Goal: Task Accomplishment & Management: Use online tool/utility

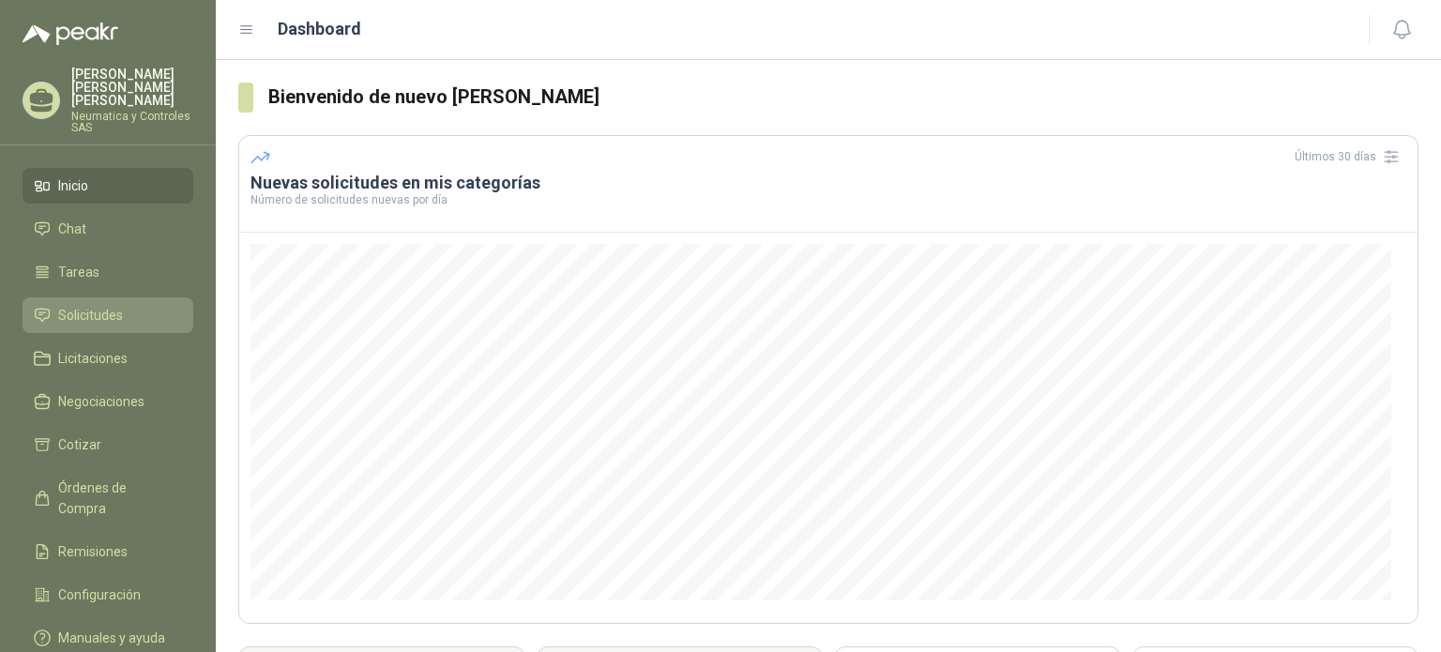
click at [109, 305] on span "Solicitudes" at bounding box center [90, 315] width 65 height 21
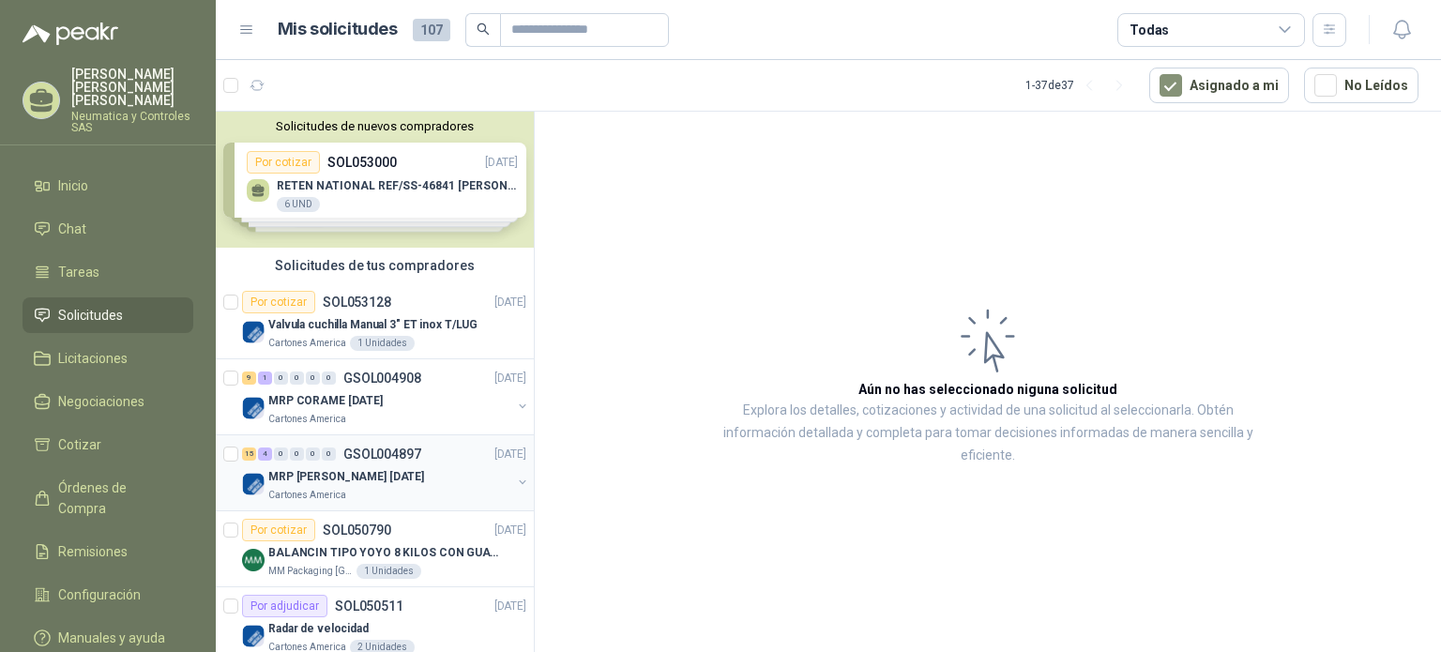
click at [408, 465] on div "MRP [PERSON_NAME] [DATE]" at bounding box center [389, 476] width 243 height 23
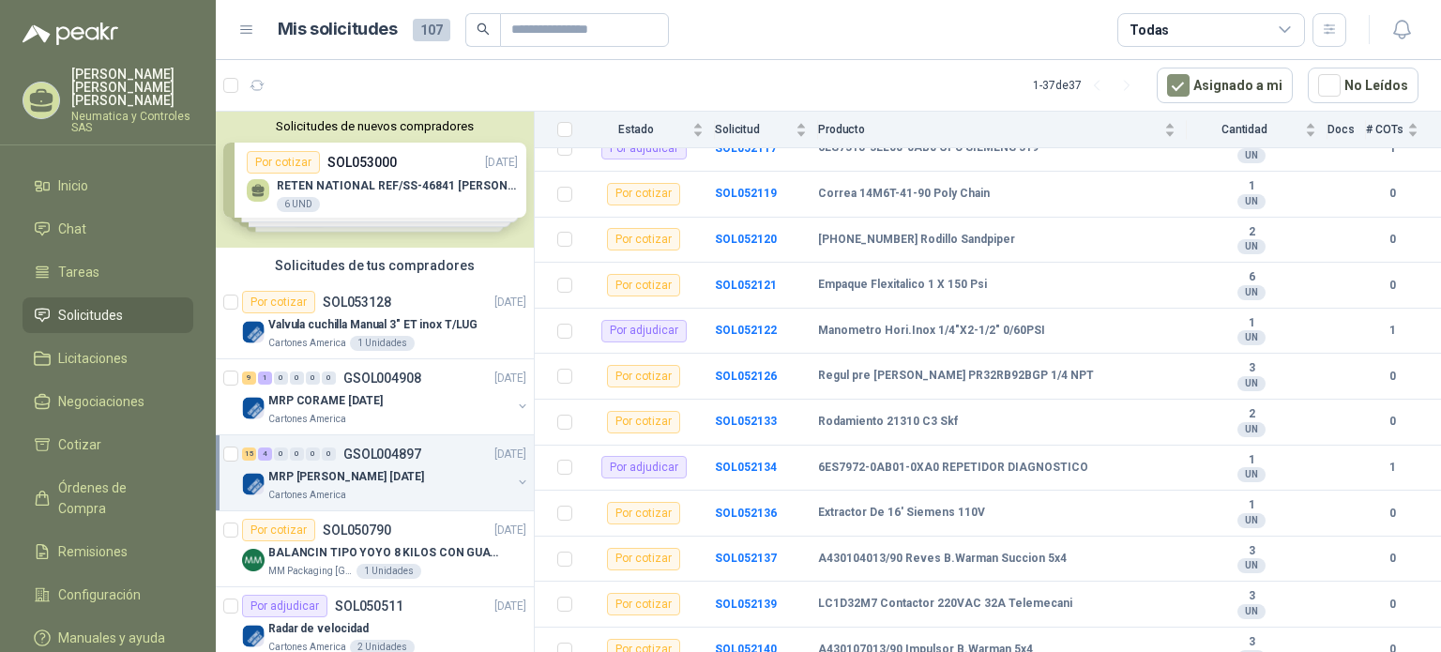
scroll to position [567, 0]
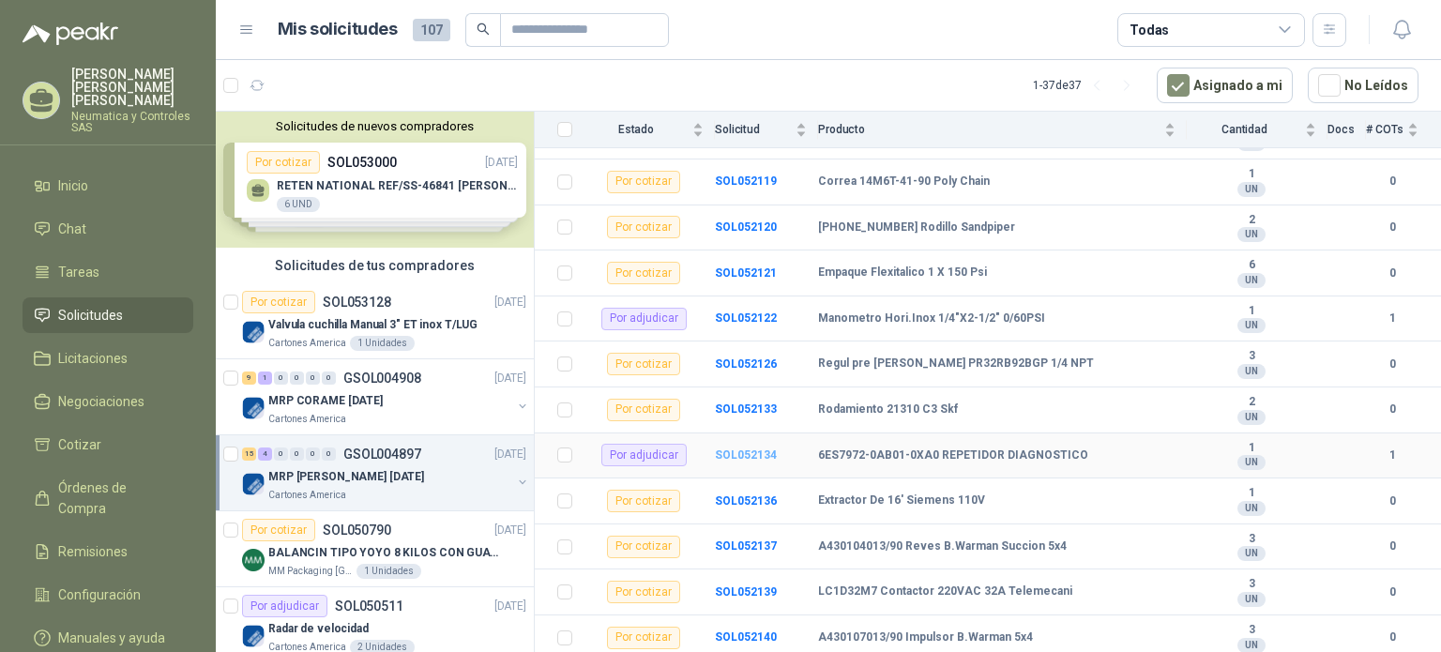
click at [732, 453] on b "SOL052134" at bounding box center [746, 454] width 62 height 13
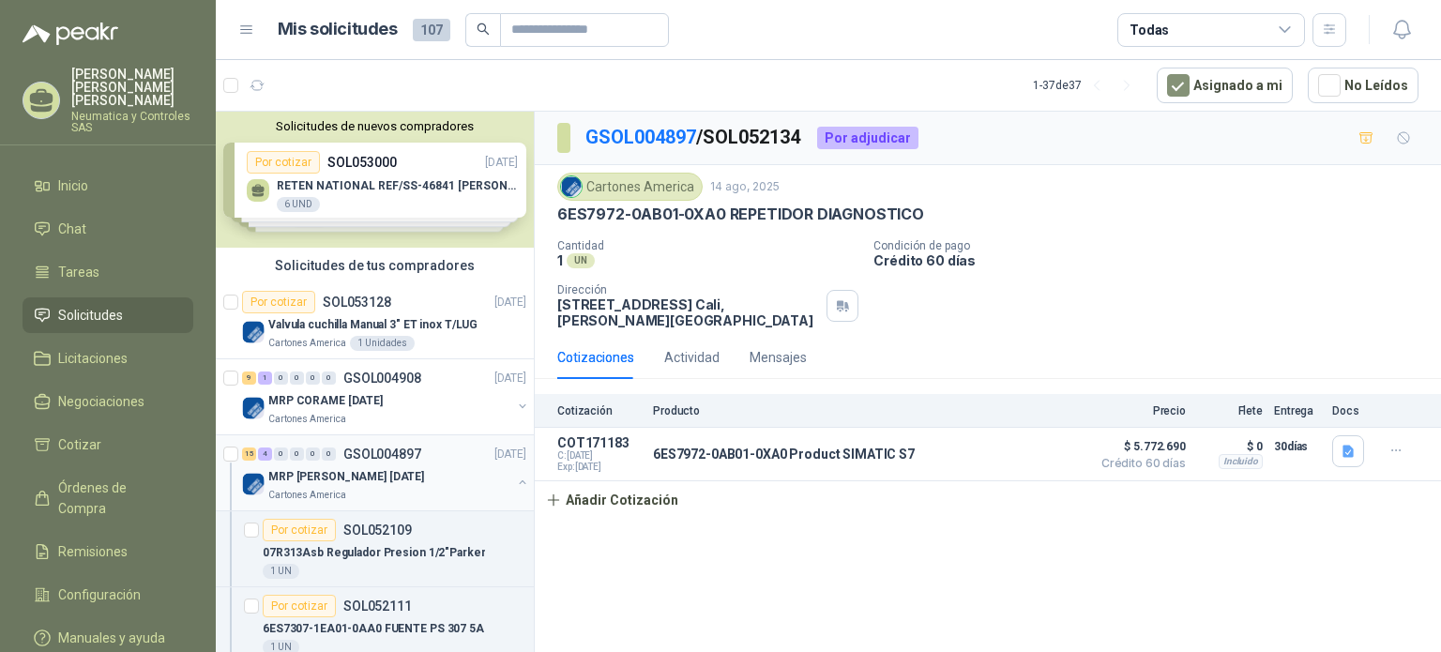
click at [489, 475] on div "MRP [PERSON_NAME] [DATE]" at bounding box center [389, 476] width 243 height 23
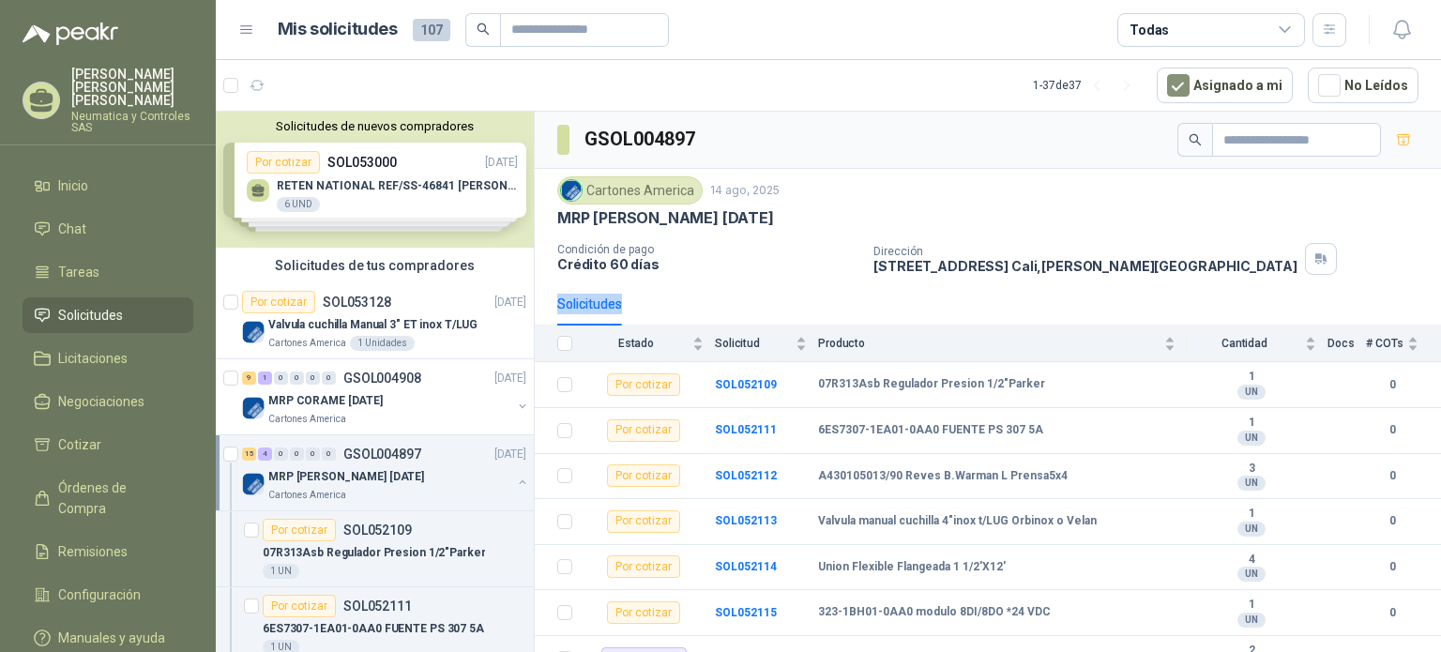
drag, startPoint x: 1440, startPoint y: 257, endPoint x: 1440, endPoint y: 304, distance: 46.9
click at [1440, 304] on section "GSOL004897 Cartones America 14 ago, 2025 MRP MOLINO [DATE] Condición de pago Cr…" at bounding box center [988, 385] width 906 height 547
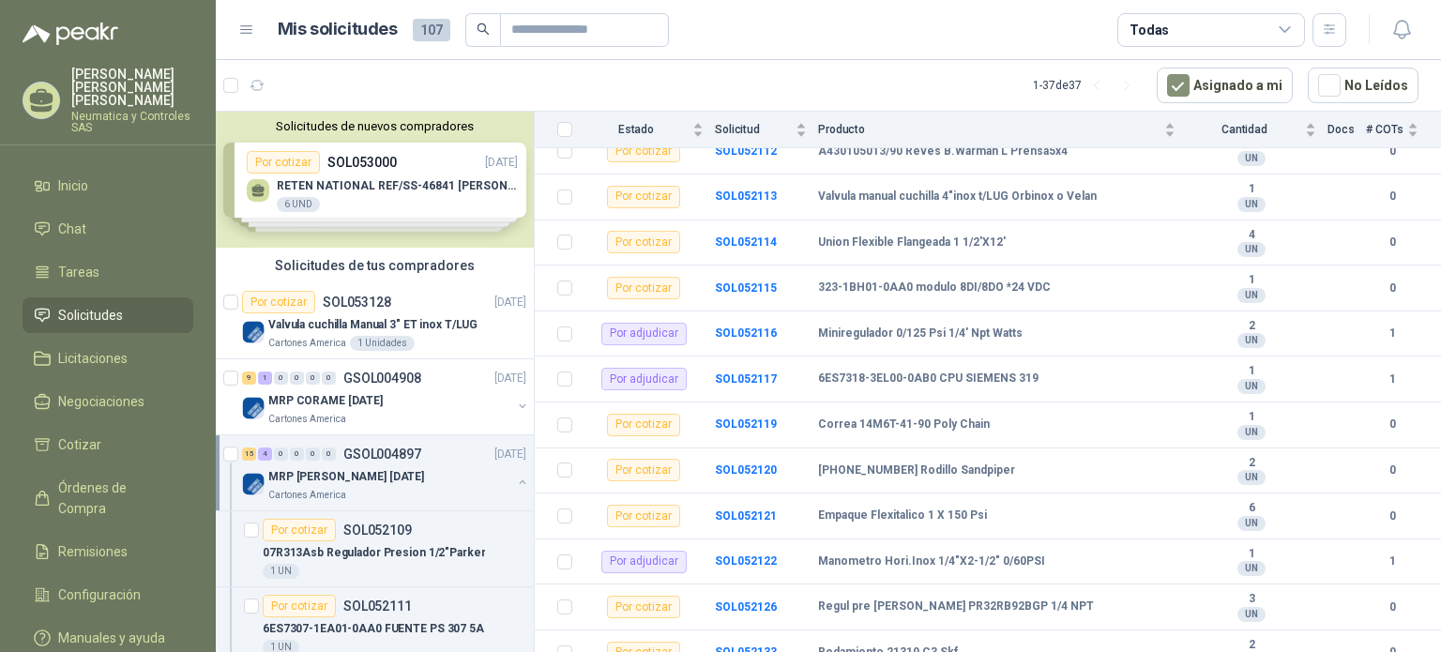
scroll to position [326, 0]
click at [742, 378] on b "SOL052117" at bounding box center [746, 377] width 62 height 13
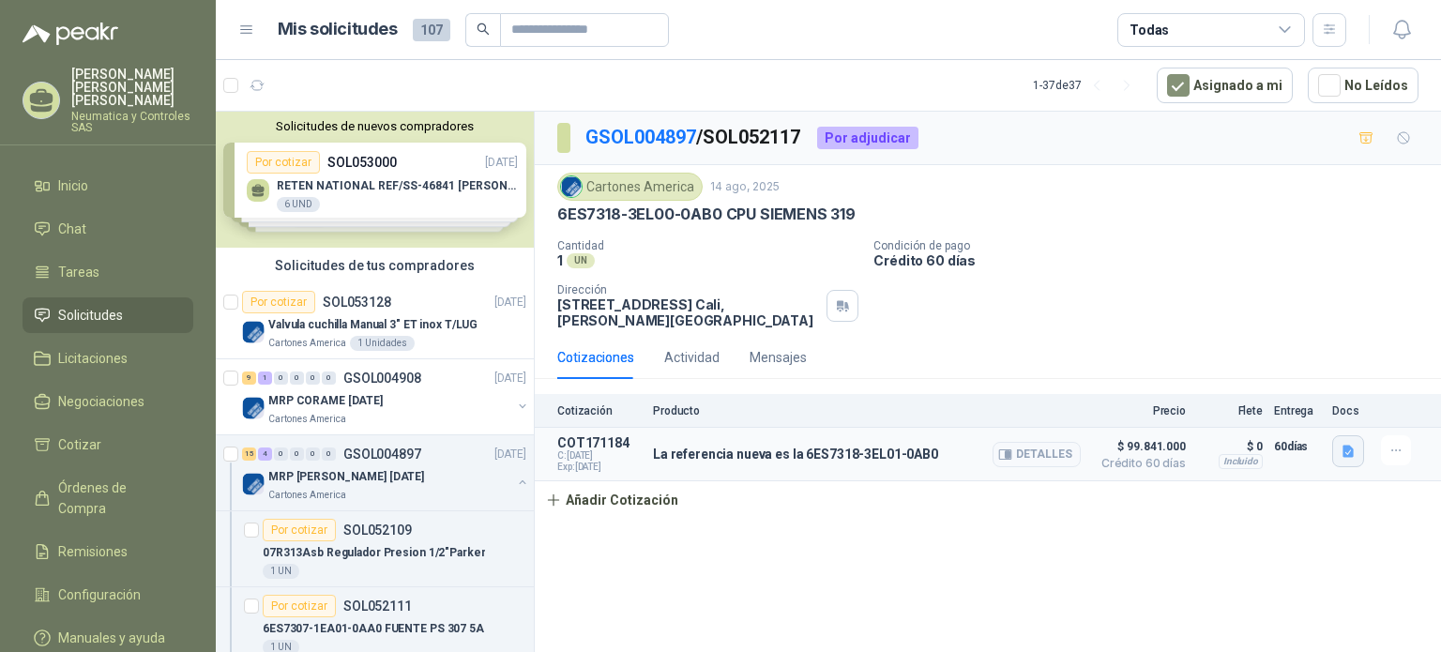
click at [1343, 457] on icon "button" at bounding box center [1348, 452] width 16 height 16
click at [1332, 402] on button "Cotizacion 25-528JR.pdf" at bounding box center [1271, 409] width 159 height 20
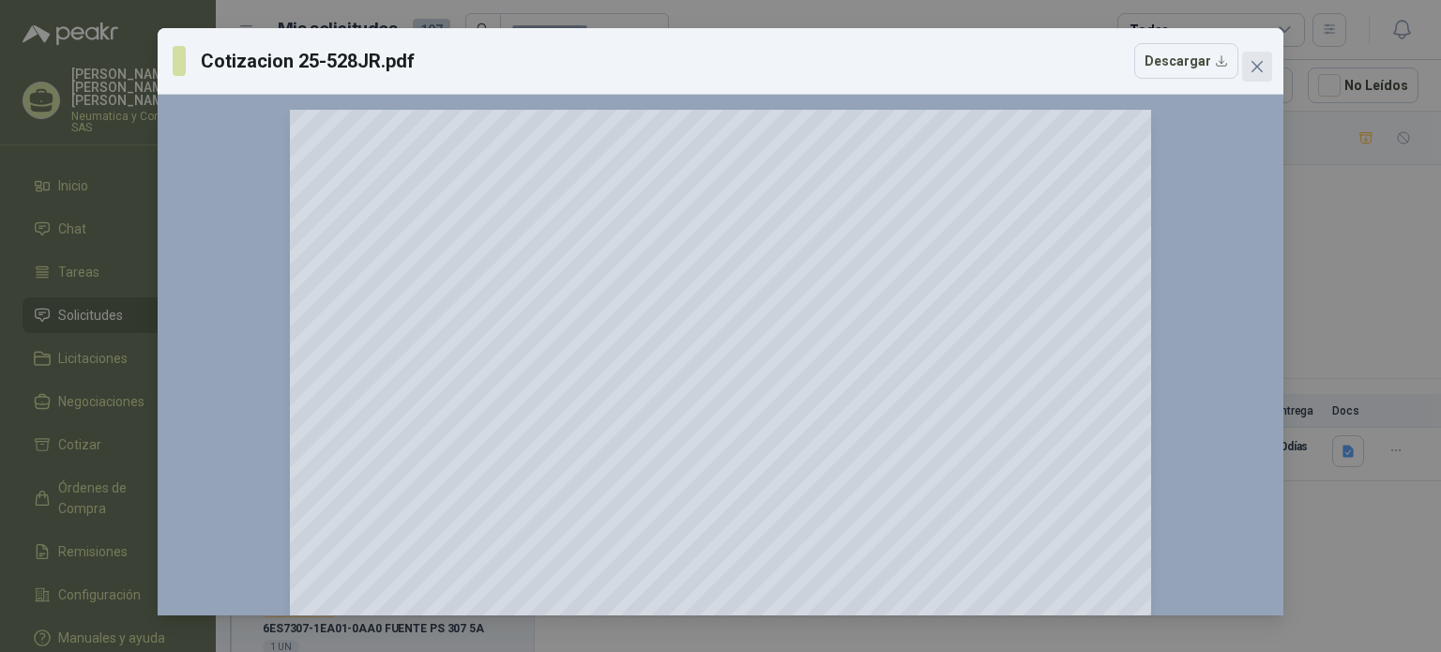
click at [1255, 75] on button "Close" at bounding box center [1257, 67] width 30 height 30
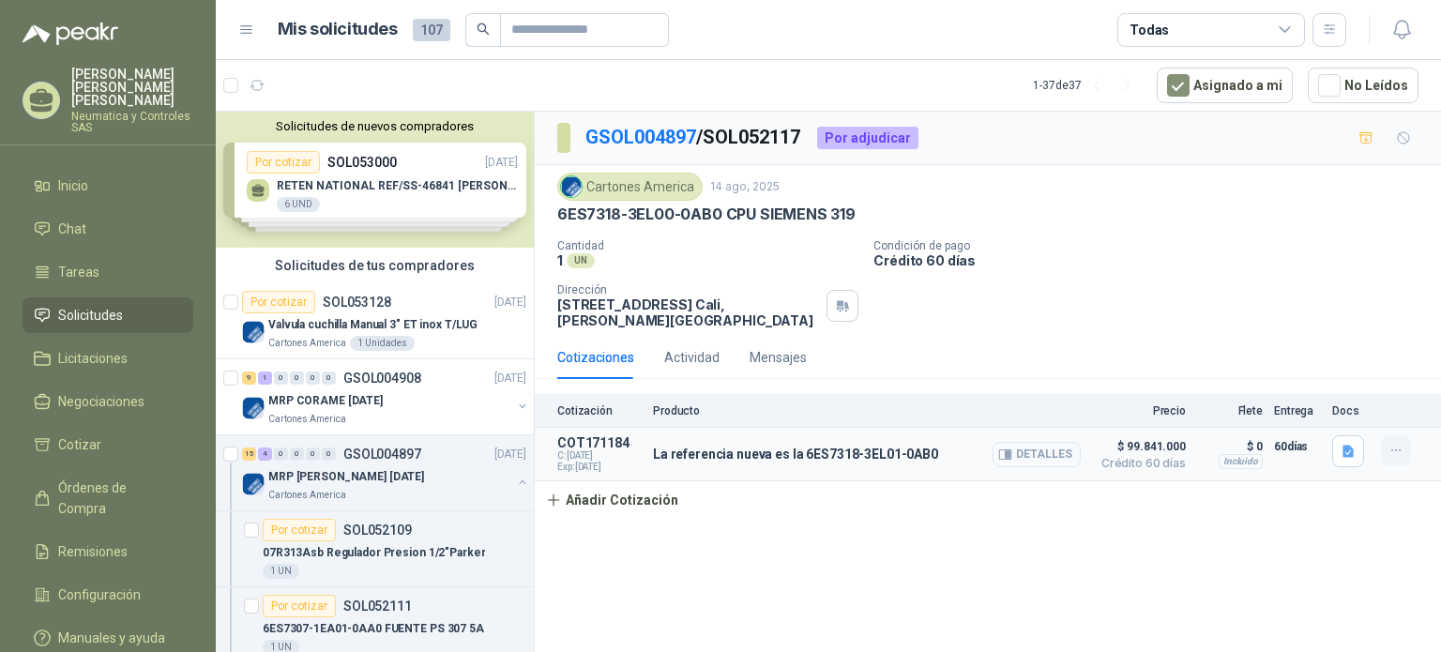
click at [1392, 443] on icon "button" at bounding box center [1396, 451] width 16 height 16
click at [1366, 375] on button "Editar" at bounding box center [1358, 374] width 150 height 30
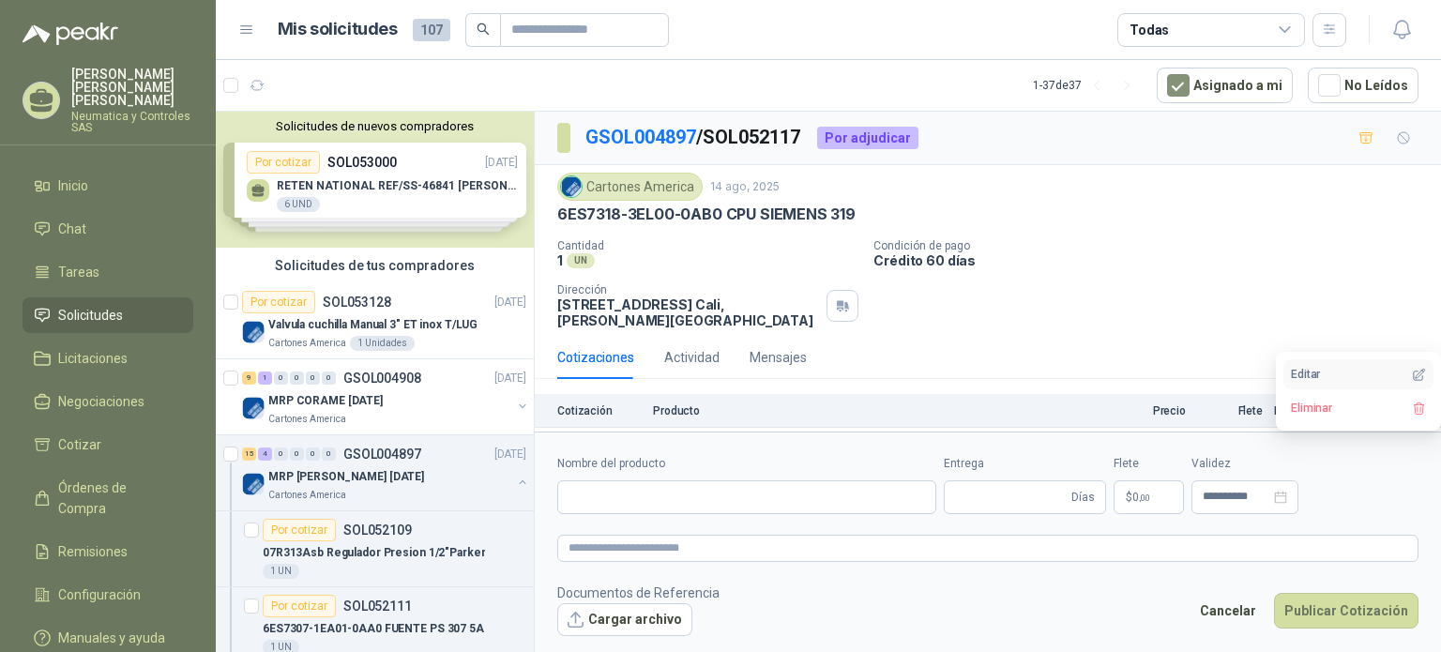
type input "**********"
type input "**"
type input "**********"
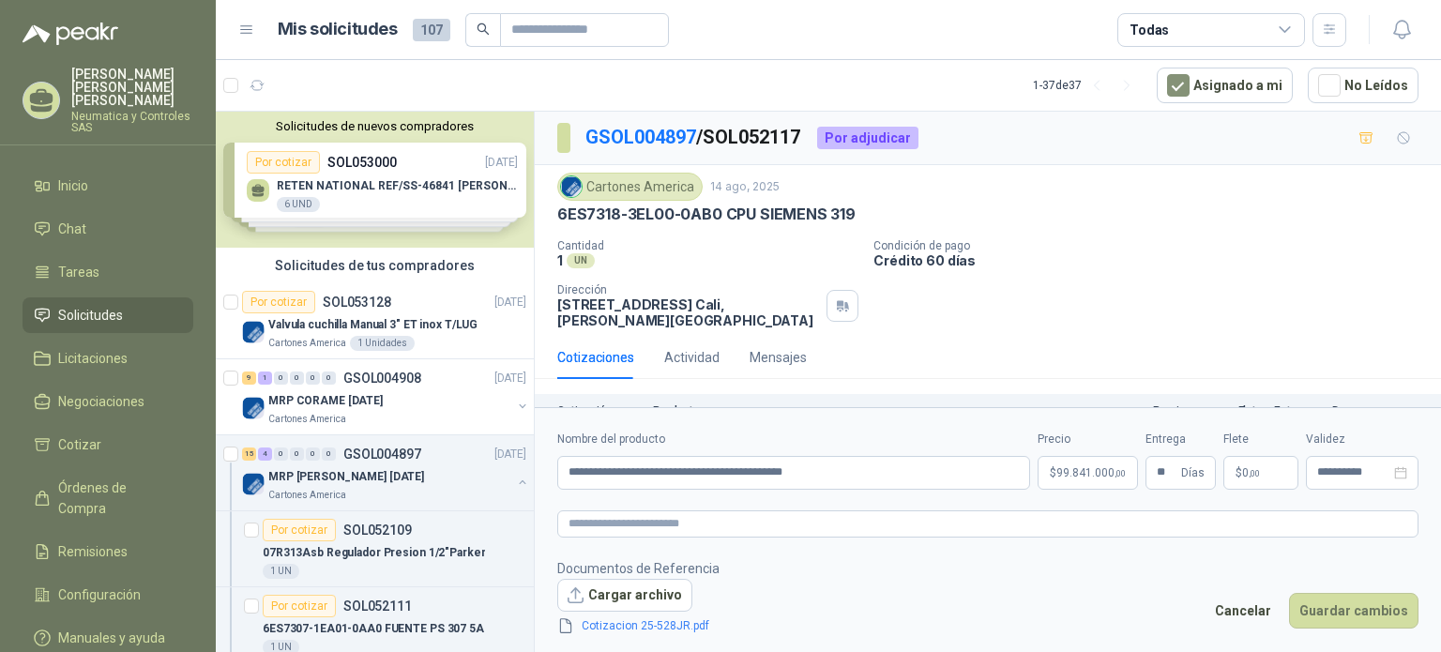
scroll to position [73, 0]
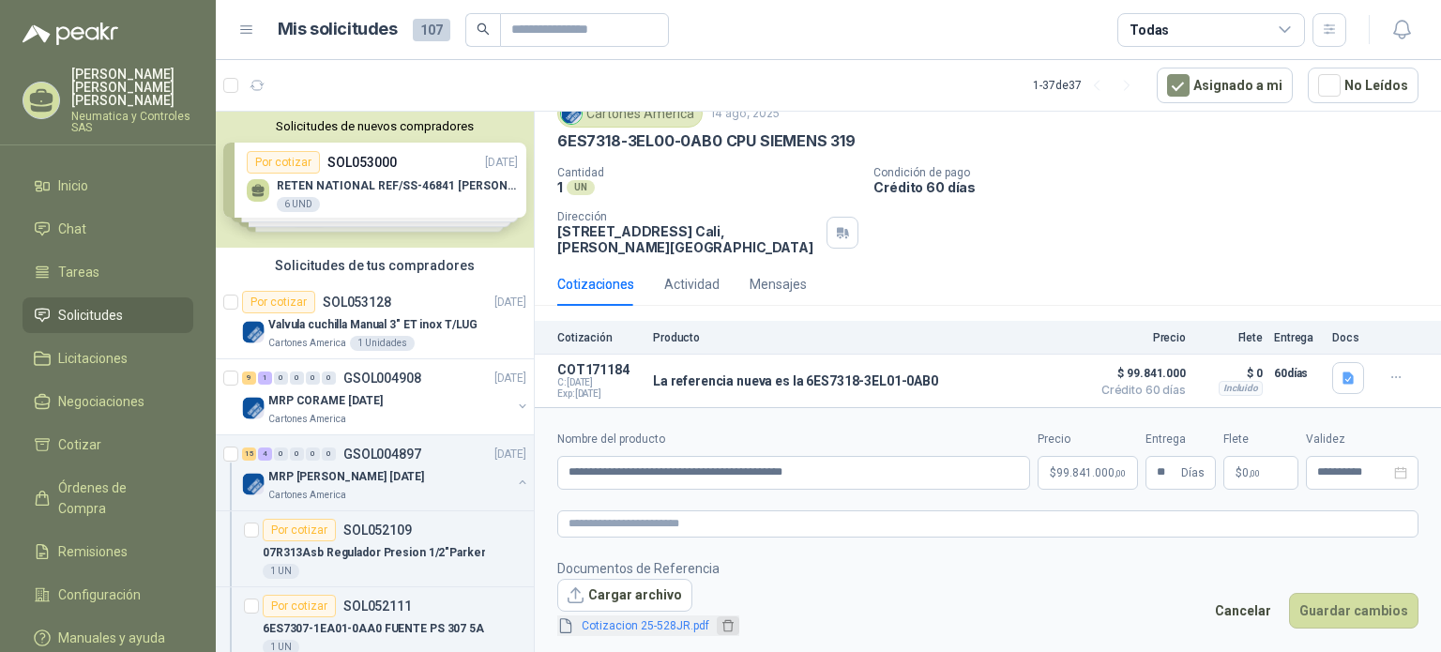
click at [723, 626] on icon "delete" at bounding box center [727, 625] width 13 height 13
click at [1360, 622] on button "Guardar cambios" at bounding box center [1353, 611] width 129 height 36
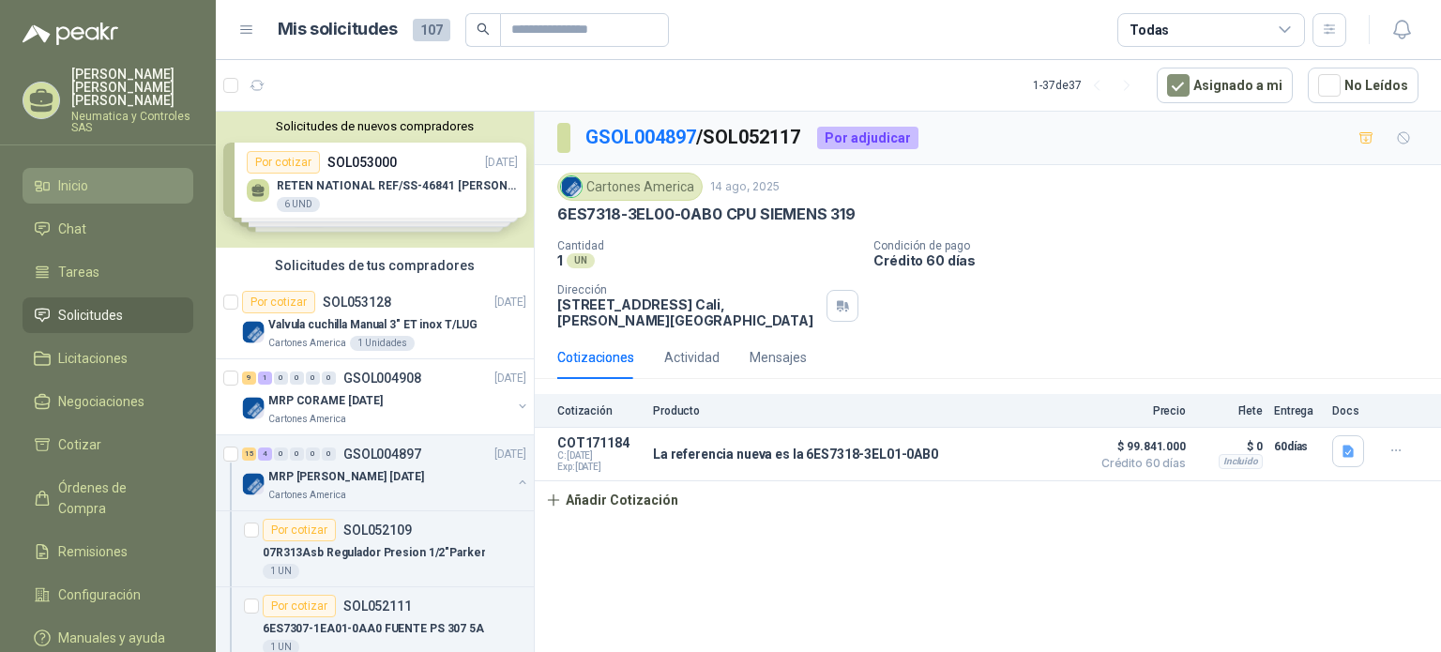
click at [83, 175] on span "Inicio" at bounding box center [73, 185] width 30 height 21
